Goal: Transaction & Acquisition: Book appointment/travel/reservation

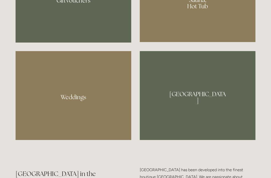
scroll to position [441, 0]
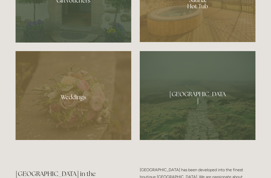
click at [225, 125] on div at bounding box center [198, 95] width 116 height 89
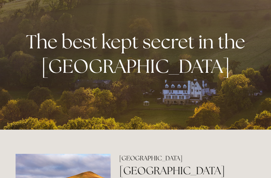
scroll to position [0, 0]
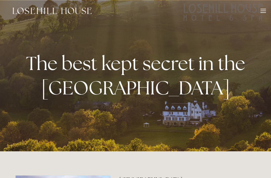
click at [261, 13] on div at bounding box center [264, 12] width 6 height 6
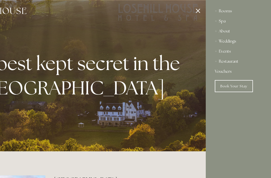
click at [242, 85] on link "Book Your Stay" at bounding box center [234, 86] width 38 height 12
click at [196, 11] on div at bounding box center [70, 89] width 271 height 178
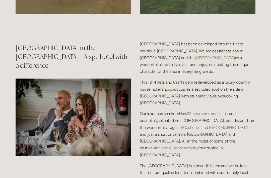
scroll to position [567, 0]
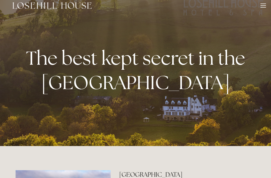
scroll to position [0, 0]
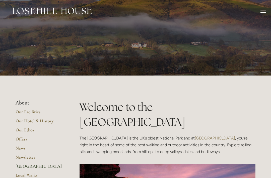
click at [264, 8] on div "Rooms Rooms Your Stay Book a stay Offers Spa About" at bounding box center [135, 11] width 261 height 22
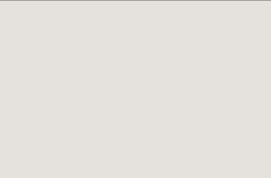
scroll to position [22, 0]
